Goal: Book appointment/travel/reservation

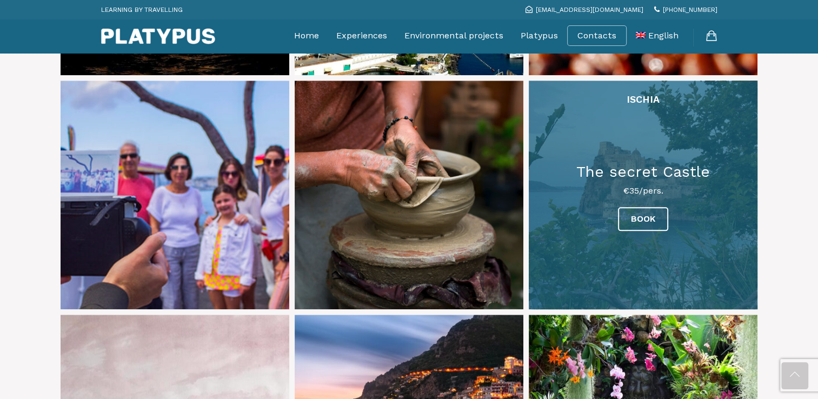
scroll to position [1190, 0]
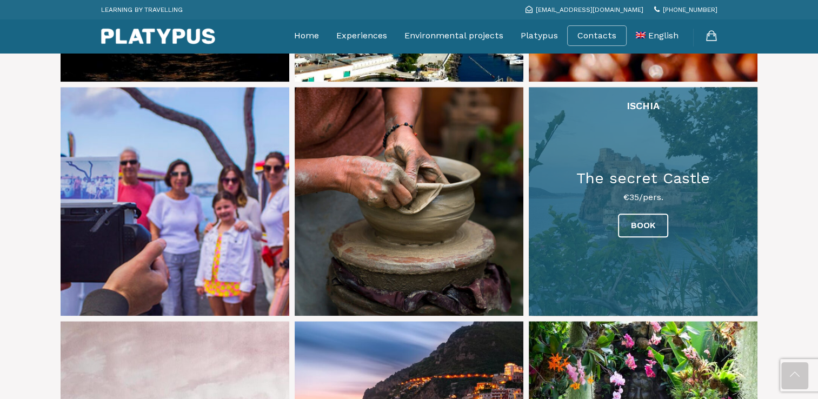
click at [655, 195] on link at bounding box center [643, 201] width 229 height 229
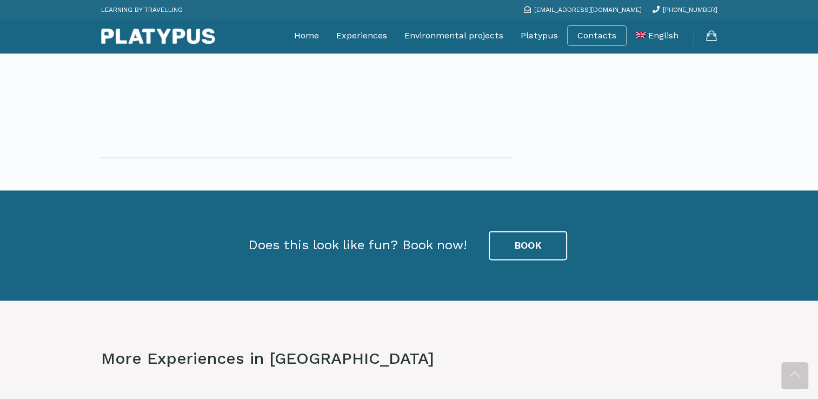
scroll to position [1514, 0]
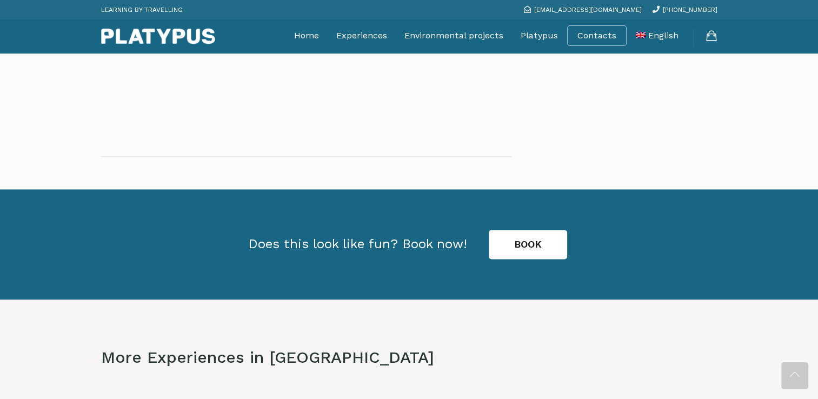
click at [532, 247] on link "BOOK" at bounding box center [528, 244] width 78 height 29
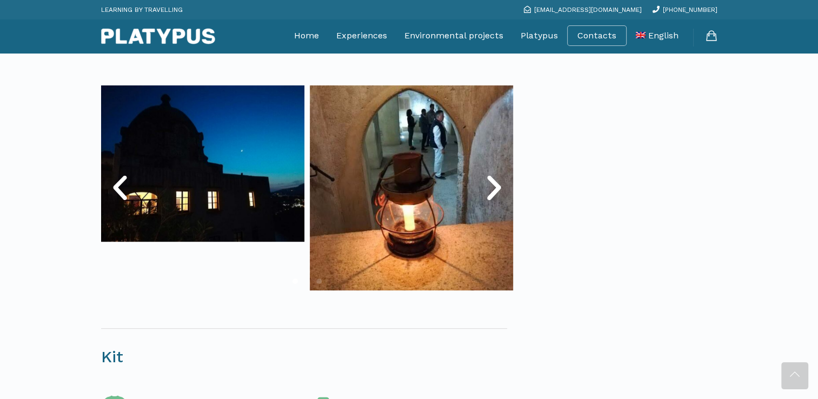
scroll to position [599, 0]
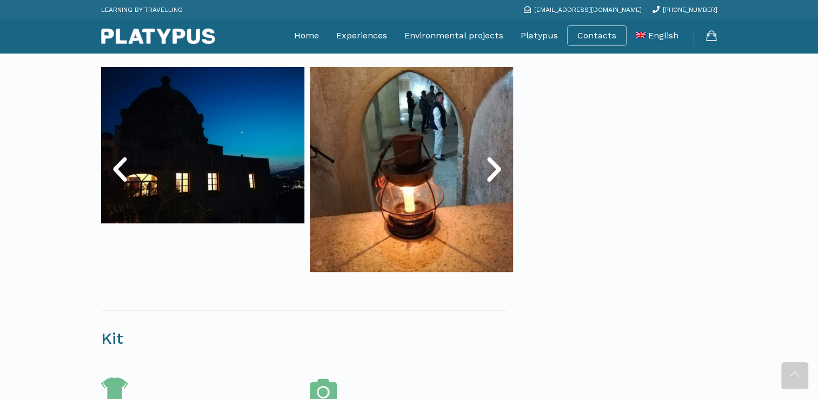
click at [498, 174] on icon "Next slide" at bounding box center [494, 170] width 32 height 32
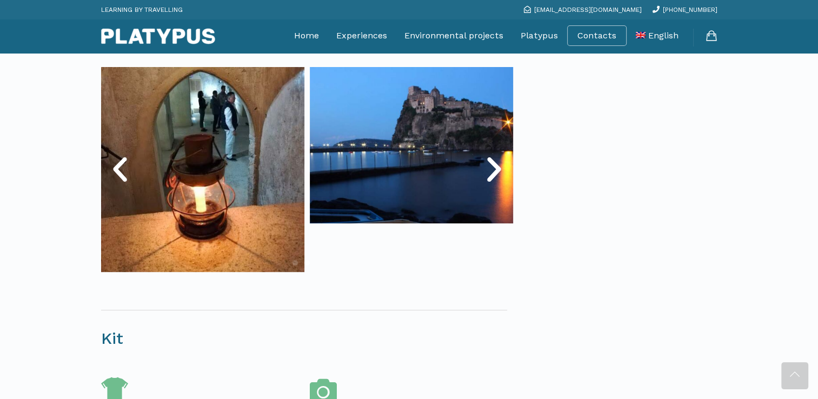
click at [498, 174] on icon "Next slide" at bounding box center [494, 170] width 32 height 32
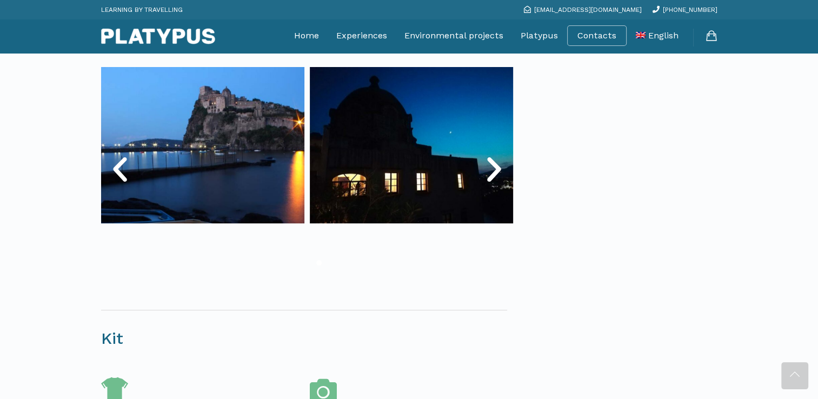
click at [498, 174] on icon "Next slide" at bounding box center [494, 170] width 32 height 32
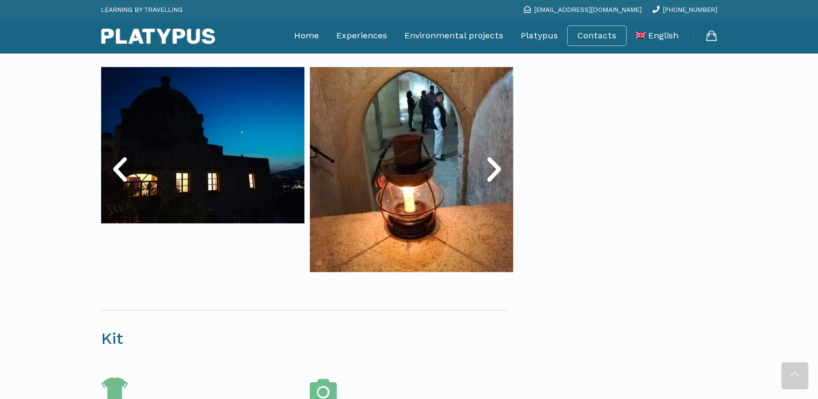
click at [498, 174] on icon "Next slide" at bounding box center [494, 170] width 32 height 32
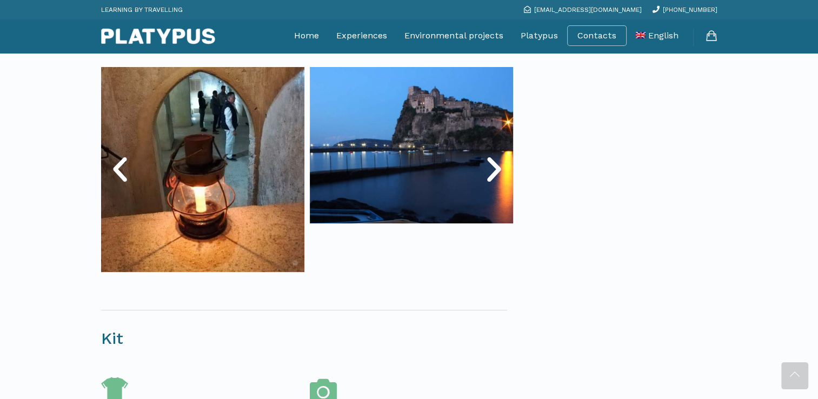
click at [498, 174] on icon "Next slide" at bounding box center [494, 170] width 32 height 32
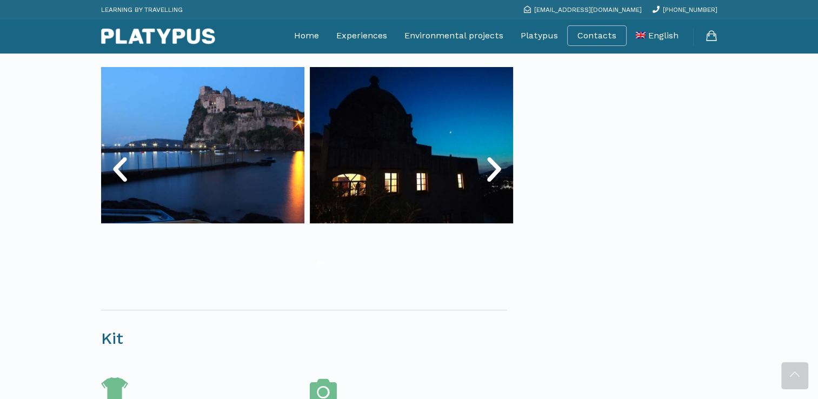
click at [498, 174] on icon "Next slide" at bounding box center [494, 170] width 32 height 32
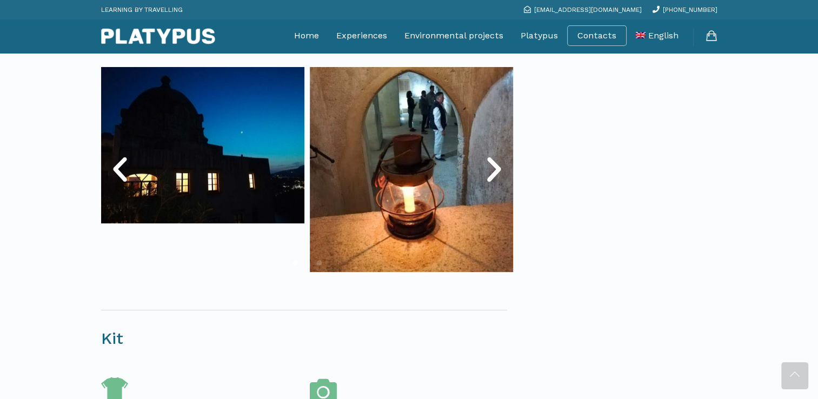
click at [498, 174] on icon "Next slide" at bounding box center [494, 170] width 32 height 32
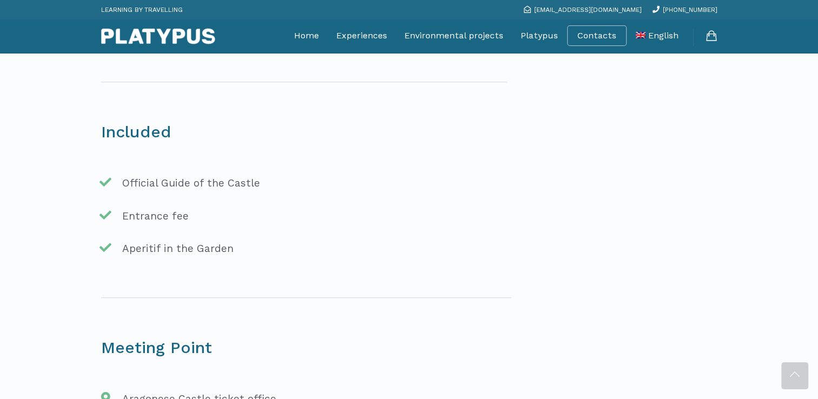
scroll to position [869, 0]
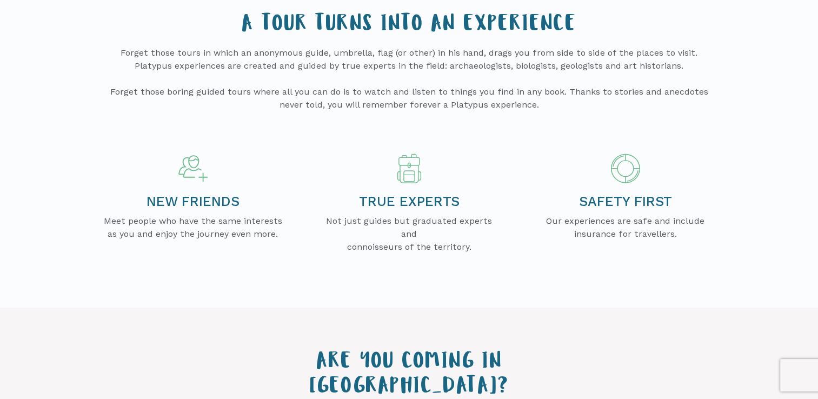
scroll to position [216, 0]
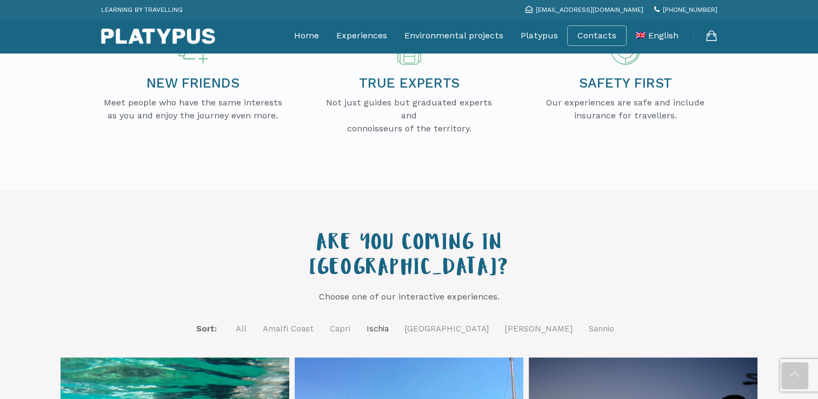
click at [389, 322] on link "Ischia" at bounding box center [378, 329] width 22 height 14
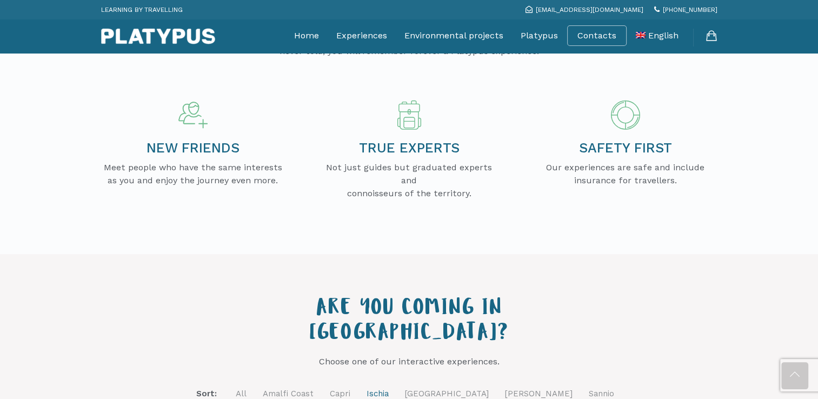
scroll to position [108, 0]
